Goal: Task Accomplishment & Management: Manage account settings

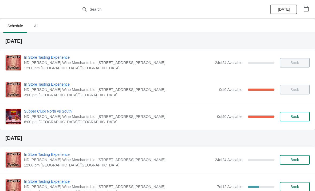
click at [61, 109] on span "Supper Club! North vs South" at bounding box center [119, 111] width 190 height 5
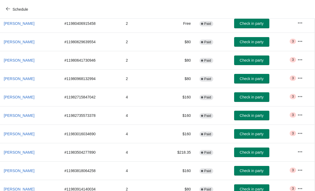
scroll to position [74, 0]
click at [305, 115] on button "button" at bounding box center [301, 115] width 10 height 10
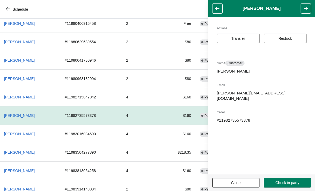
click at [243, 70] on p "[PERSON_NAME]" at bounding box center [262, 71] width 90 height 5
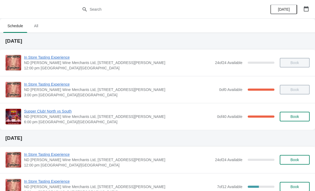
click at [63, 112] on span "Supper Club! North vs South" at bounding box center [119, 111] width 190 height 5
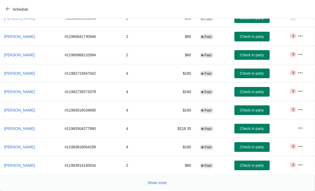
scroll to position [98, 0]
click at [162, 182] on span "Show more" at bounding box center [157, 183] width 19 height 4
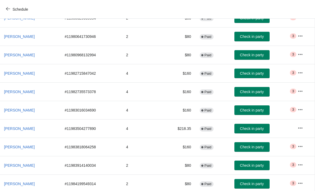
click at [303, 73] on icon "button" at bounding box center [300, 72] width 5 height 5
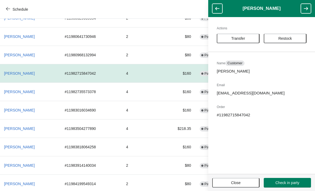
click at [290, 38] on span "Restock" at bounding box center [286, 38] width 14 height 4
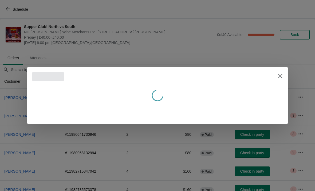
scroll to position [98, 0]
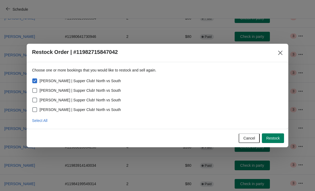
click at [38, 89] on label "[PERSON_NAME] | Supper Club! North vs South" at bounding box center [76, 90] width 89 height 7
click at [33, 88] on input "[PERSON_NAME] | Supper Club! North vs South" at bounding box center [32, 88] width 0 height 0
checkbox input "true"
click at [273, 140] on span "Restock" at bounding box center [273, 138] width 14 height 4
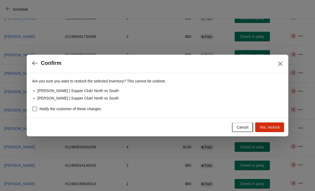
click at [43, 106] on label "Notify the customer of these changes" at bounding box center [66, 108] width 69 height 7
click at [33, 107] on input "Notify the customer of these changes" at bounding box center [32, 107] width 0 height 0
checkbox input "true"
click at [273, 128] on span "Yes, restock" at bounding box center [270, 127] width 20 height 4
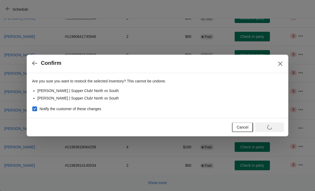
click at [241, 123] on button "Cancel" at bounding box center [242, 128] width 21 height 10
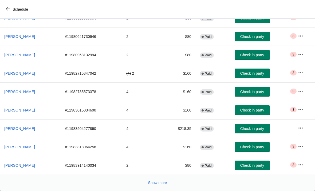
click at [8, 7] on icon "button" at bounding box center [8, 9] width 4 height 4
